Goal: Navigation & Orientation: Understand site structure

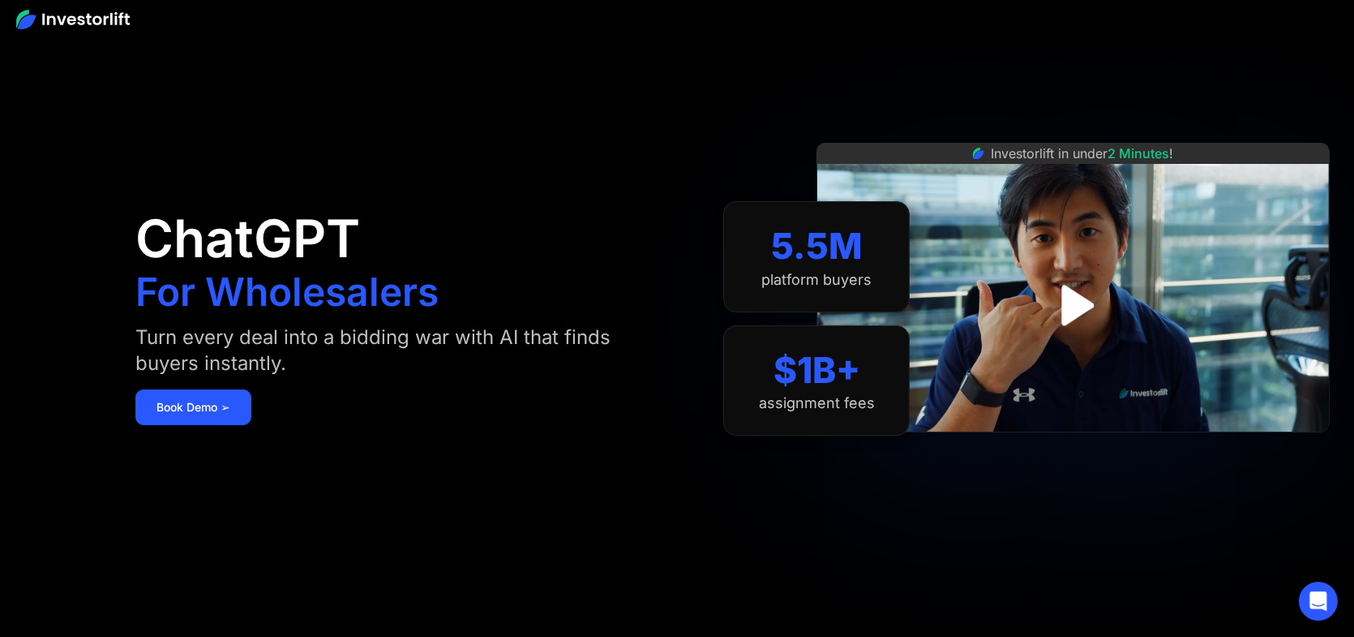
click at [96, 18] on img at bounding box center [73, 19] width 114 height 19
click at [459, 28] on div at bounding box center [677, 18] width 1354 height 37
